Goal: Find specific page/section: Find specific page/section

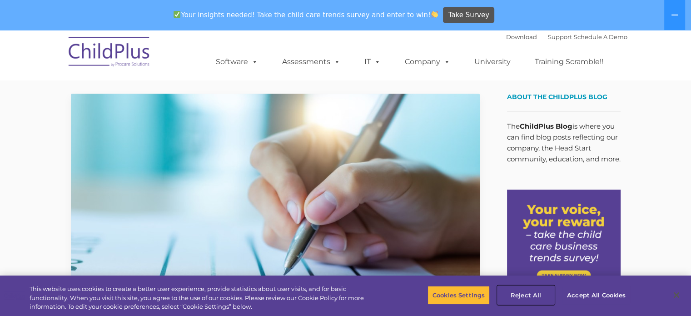
click at [532, 295] on button "Reject All" at bounding box center [525, 294] width 57 height 19
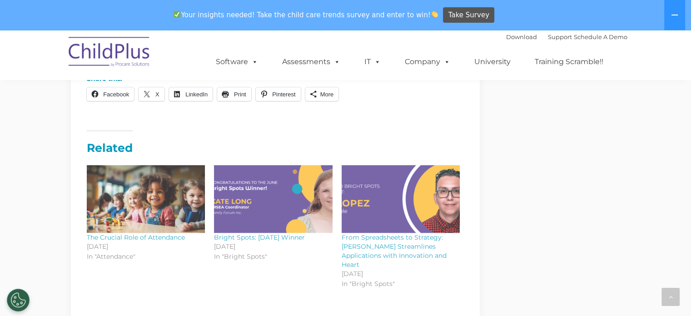
scroll to position [1083, 0]
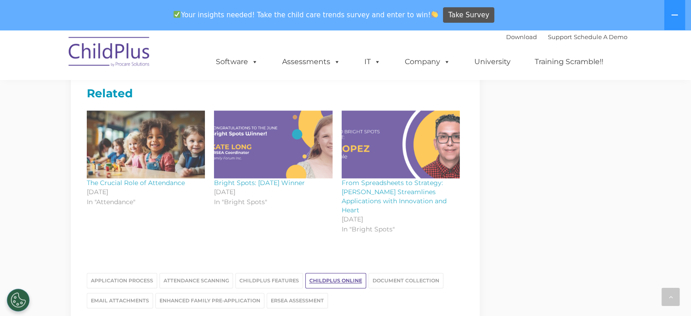
click at [345, 272] on link "ChildPlus Online" at bounding box center [335, 279] width 61 height 15
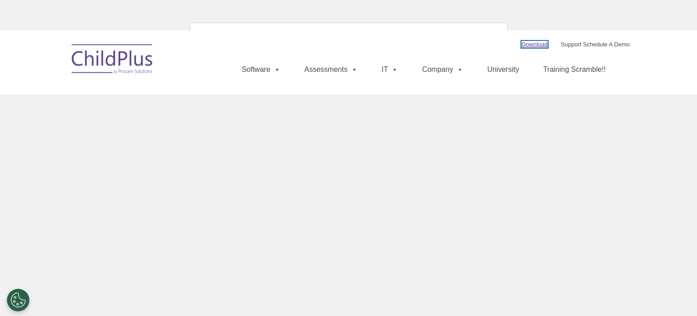
click at [522, 45] on link "Download" at bounding box center [535, 44] width 26 height 7
